Goal: Communication & Community: Answer question/provide support

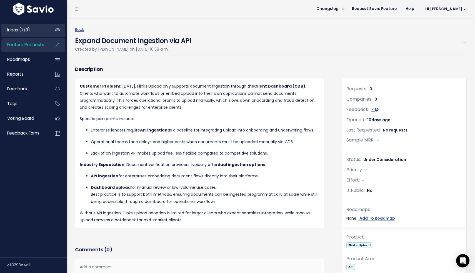
click at [21, 31] on span "Inbox (7/0)" at bounding box center [18, 30] width 23 height 6
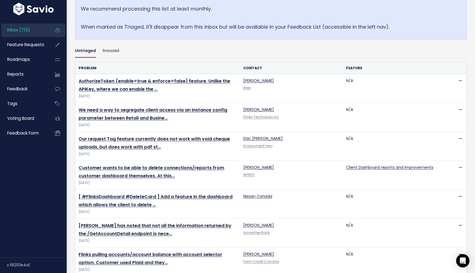
scroll to position [130, 0]
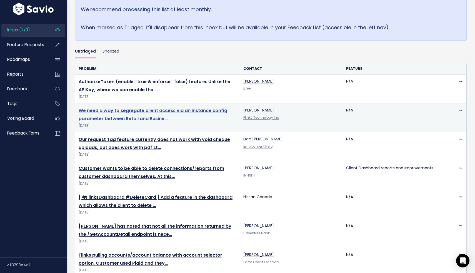
click at [187, 111] on link "We need a way to segregate client access via an instance config parameter betwe…" at bounding box center [153, 114] width 148 height 14
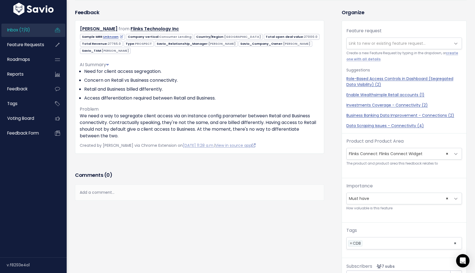
scroll to position [33, 0]
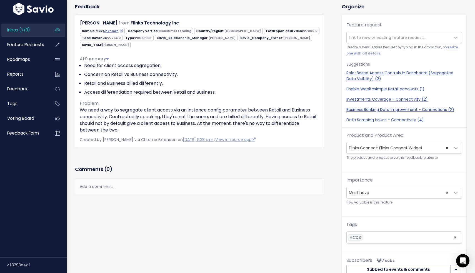
click at [160, 185] on div "Add a comment..." at bounding box center [199, 186] width 249 height 16
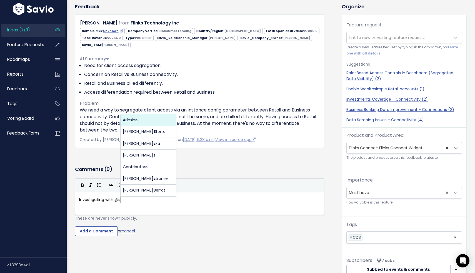
scroll to position [2, 42]
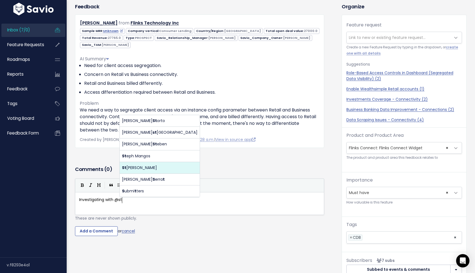
click at [141, 168] on body "Inbox (7/0) Feature Requests Roadmaps" at bounding box center [237, 147] width 475 height 361
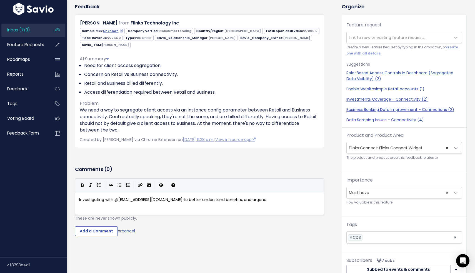
scroll to position [2, 159]
type textarea "Investigating with @srusso@flinks.com to better understand benefits, and urgenc…"
type textarea "."
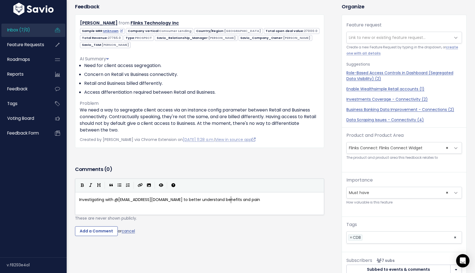
type textarea "and pain"
type textarea "-point."
click at [193, 219] on form "Investigating with @srusso@flinks.com to better understand benefits and pain-po…" at bounding box center [199, 207] width 249 height 58
click at [103, 235] on input "Add a Comment" at bounding box center [96, 231] width 43 height 10
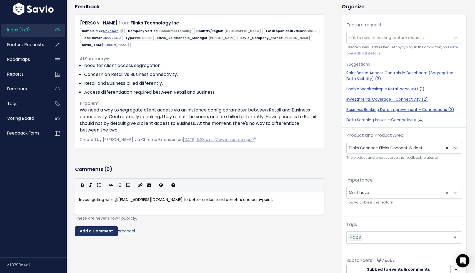
scroll to position [52, 0]
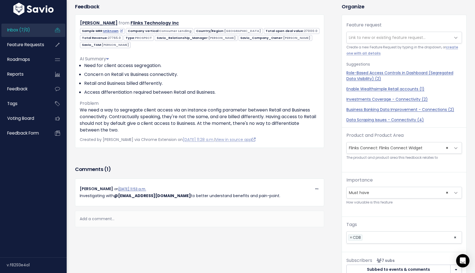
click at [31, 32] on link "Inbox (7/0)" at bounding box center [23, 30] width 45 height 13
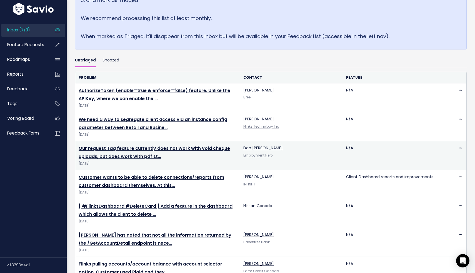
scroll to position [120, 0]
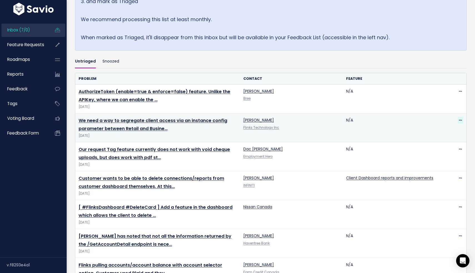
click at [461, 121] on icon at bounding box center [459, 121] width 3 height 4
click at [390, 137] on td "N/A" at bounding box center [393, 127] width 103 height 29
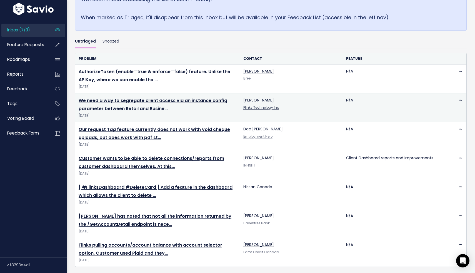
scroll to position [143, 0]
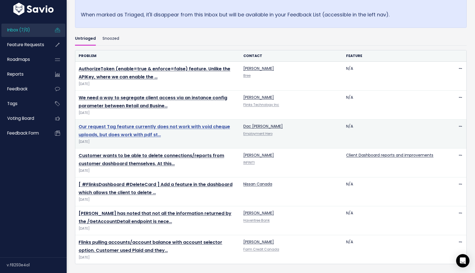
click at [191, 128] on link "Our request Tag feature currently does not work with void cheque uploads, but d…" at bounding box center [154, 130] width 151 height 14
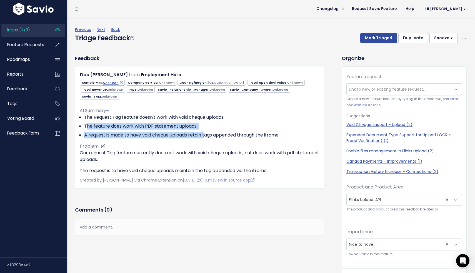
drag, startPoint x: 86, startPoint y: 118, endPoint x: 207, endPoint y: 126, distance: 121.8
click at [207, 126] on ul "The Request Tag feature doesn't work with void cheque uploads. The feature does…" at bounding box center [200, 126] width 240 height 24
click at [207, 132] on li "A request is made to have void cheque uploads retain tags appended through the …" at bounding box center [201, 135] width 235 height 7
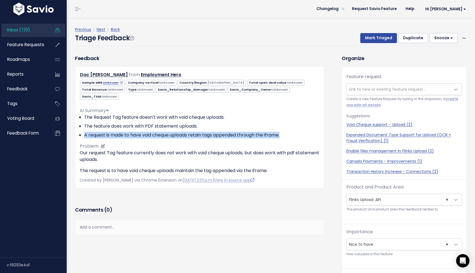
drag, startPoint x: 84, startPoint y: 128, endPoint x: 286, endPoint y: 130, distance: 202.1
click at [286, 132] on li "A request is made to have void cheque uploads retain tags appended through the …" at bounding box center [201, 135] width 235 height 7
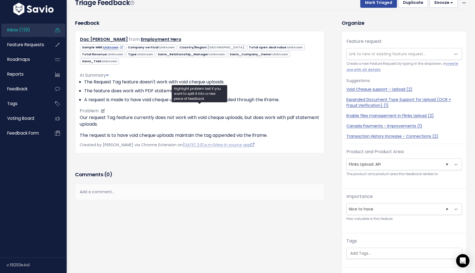
scroll to position [18, 0]
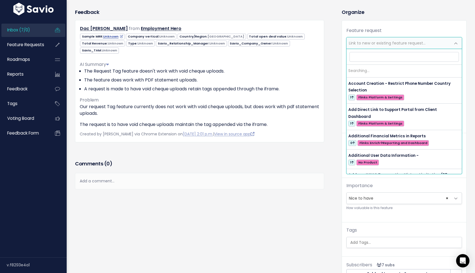
click at [373, 40] on span "Link to new or existing feature request..." at bounding box center [398, 42] width 104 height 11
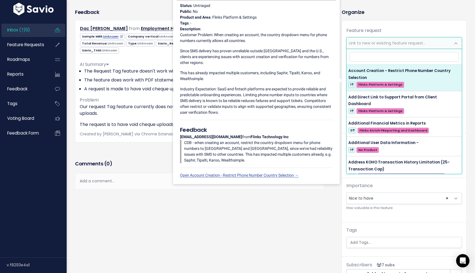
click at [367, 8] on h3 "Organize" at bounding box center [403, 11] width 125 height 7
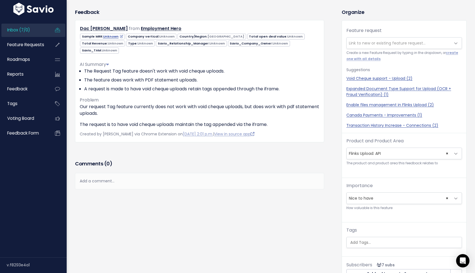
click at [20, 31] on span "Inbox (7/0)" at bounding box center [18, 30] width 23 height 6
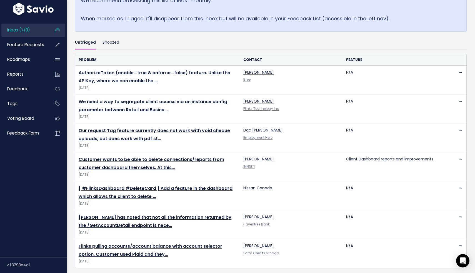
scroll to position [143, 0]
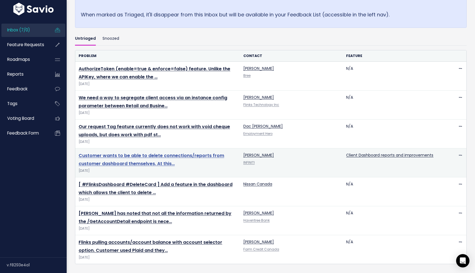
click at [145, 163] on link "Customer wants to be able to delete connections/reports from customer dashboard…" at bounding box center [151, 159] width 145 height 14
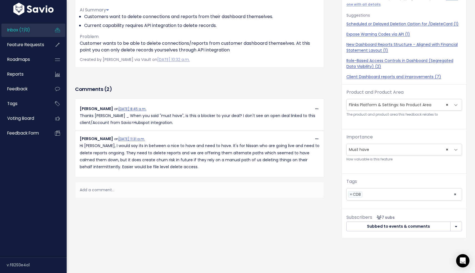
scroll to position [94, 0]
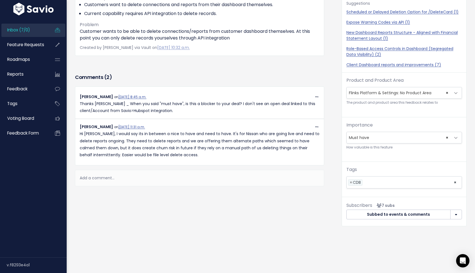
click at [163, 171] on div "Add a comment..." at bounding box center [199, 178] width 249 height 16
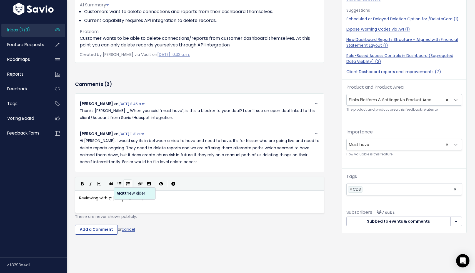
scroll to position [2, 43]
click at [128, 196] on body "Inbox (7/0) Feature Requests Roadmaps" at bounding box center [237, 91] width 475 height 376
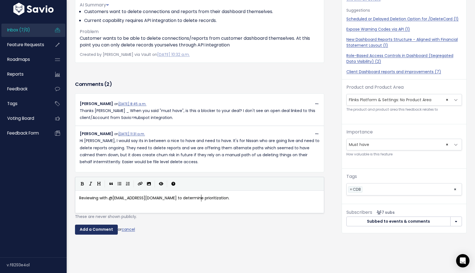
type textarea "Reviewing with @mrider@flinks.com to determine prioritization."
click at [92, 224] on input "Add a Comment" at bounding box center [96, 229] width 43 height 10
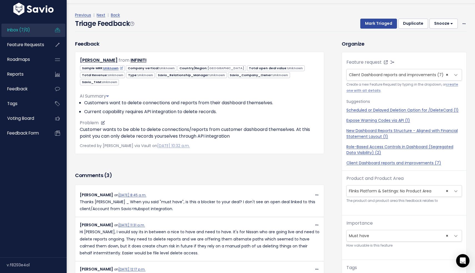
scroll to position [0, 0]
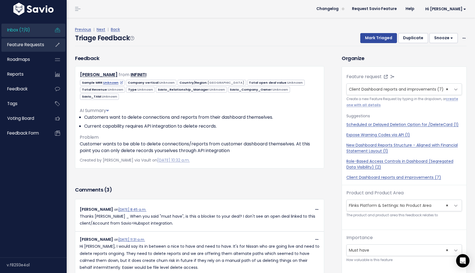
click at [34, 48] on link "Feature Requests" at bounding box center [23, 44] width 45 height 13
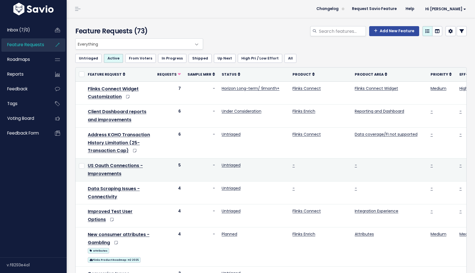
click at [107, 170] on td "US Oauth Connections - Improvements" at bounding box center [118, 169] width 69 height 23
click at [109, 175] on link "US Oauth Connections - Improvements" at bounding box center [115, 169] width 55 height 14
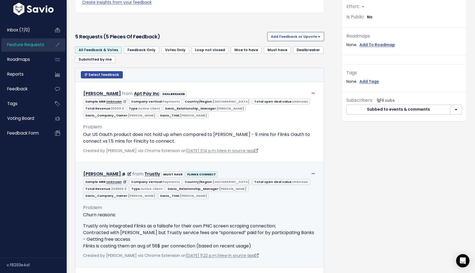
scroll to position [173, 0]
